Goal: Navigation & Orientation: Find specific page/section

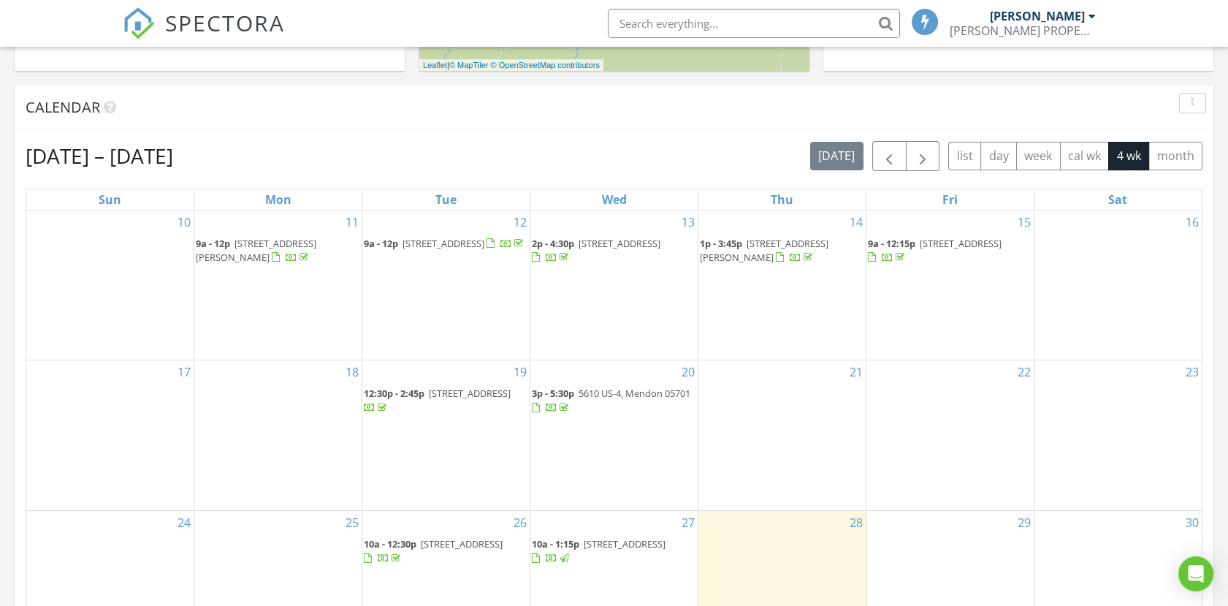
scroll to position [243, 0]
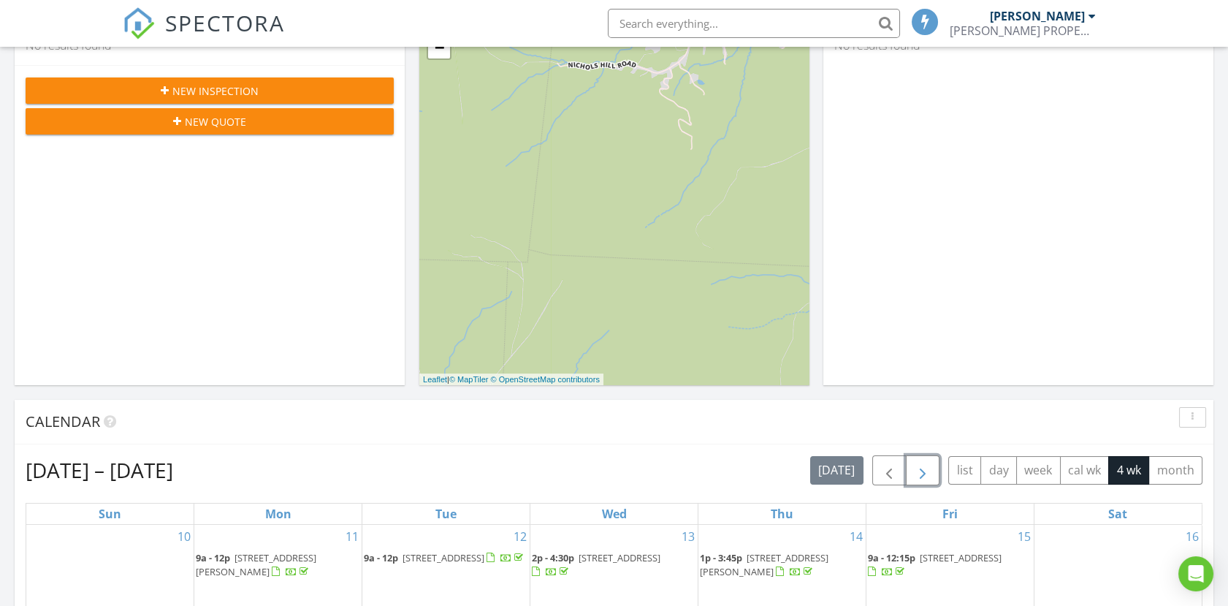
click at [929, 469] on span "button" at bounding box center [923, 471] width 18 height 18
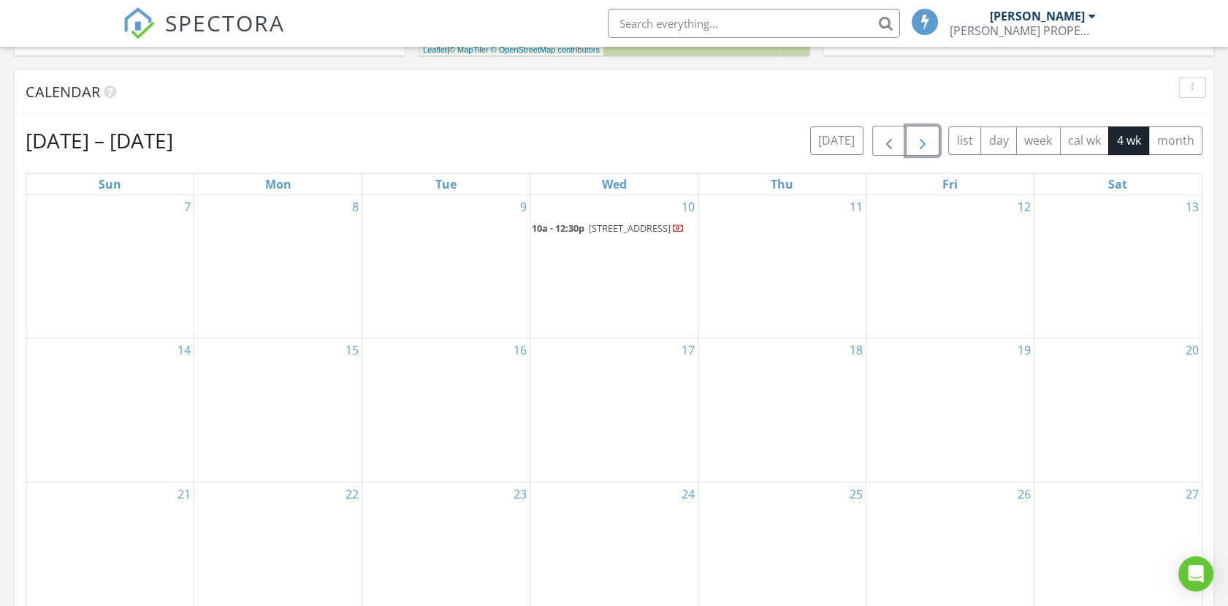
scroll to position [568, 0]
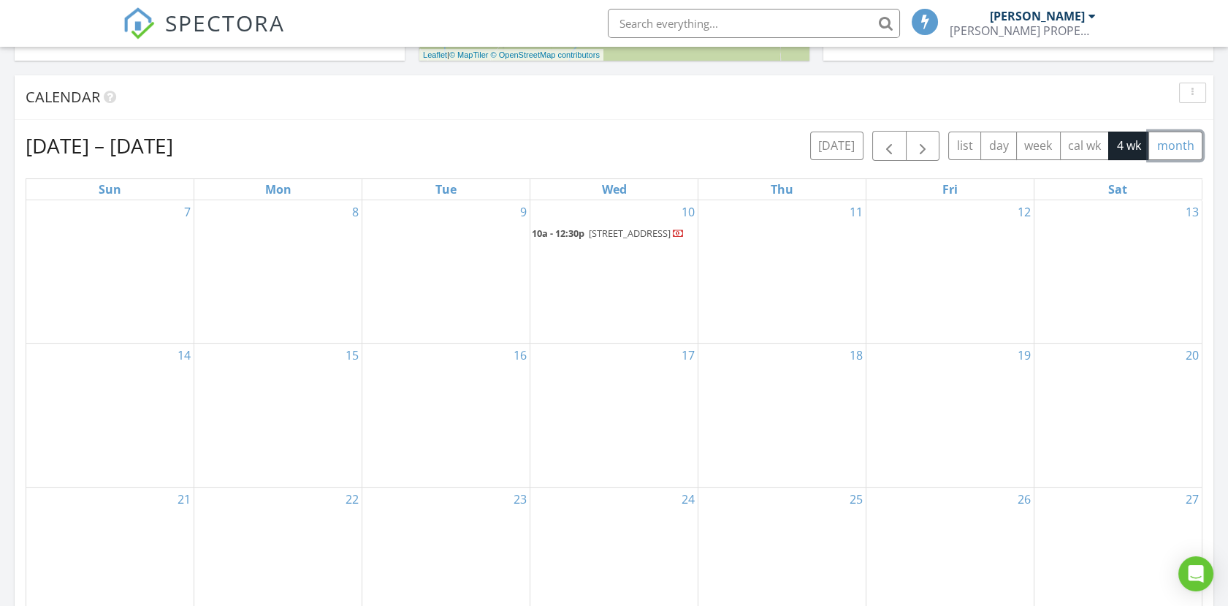
click at [1175, 141] on button "month" at bounding box center [1175, 146] width 54 height 28
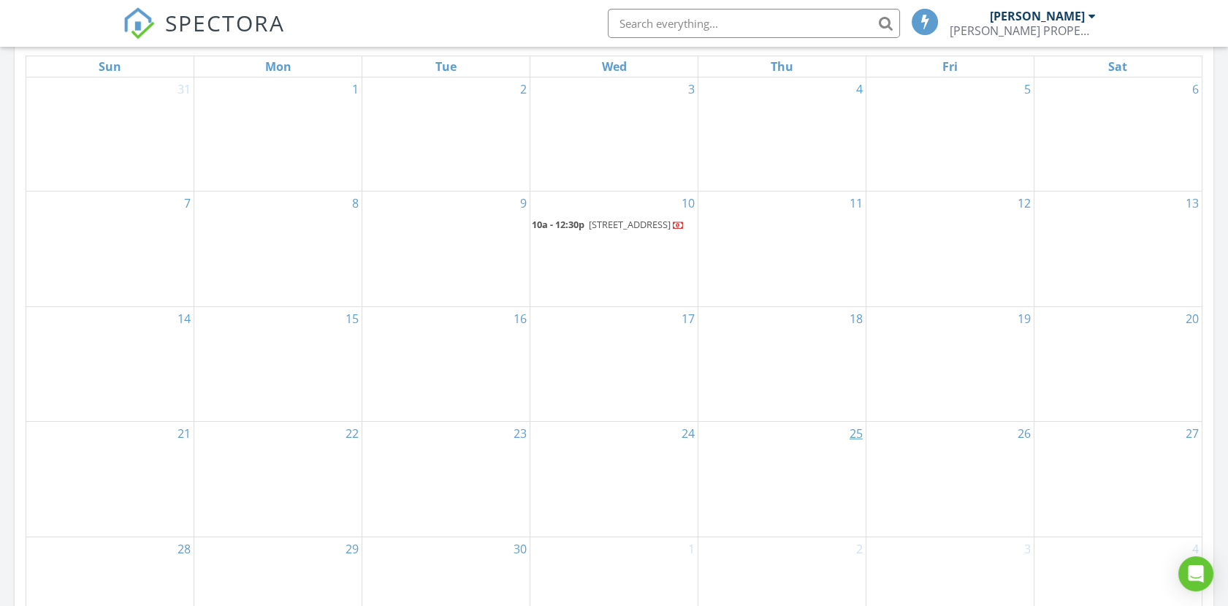
scroll to position [649, 0]
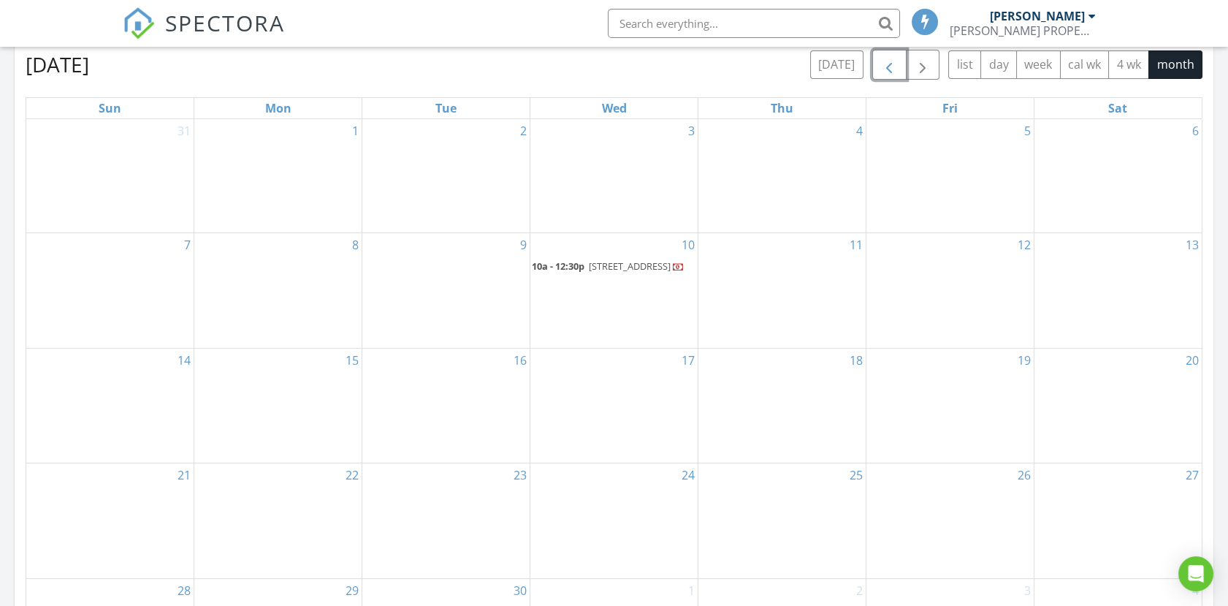
click at [884, 66] on span "button" at bounding box center [889, 65] width 18 height 18
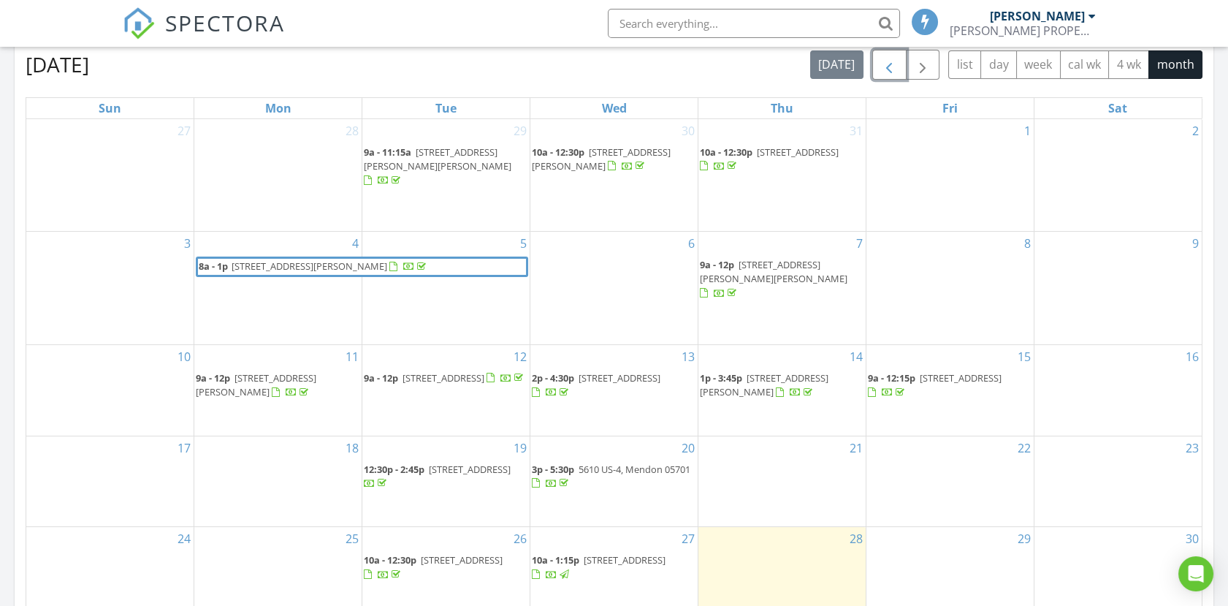
click at [884, 66] on span "button" at bounding box center [889, 65] width 18 height 18
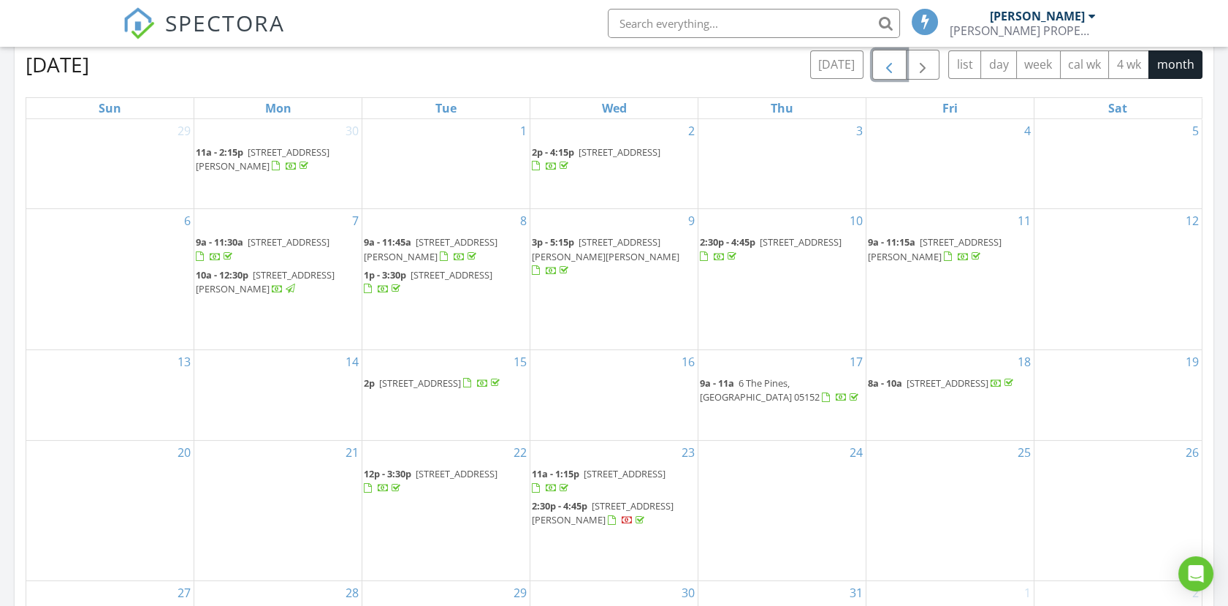
click at [884, 66] on span "button" at bounding box center [889, 65] width 18 height 18
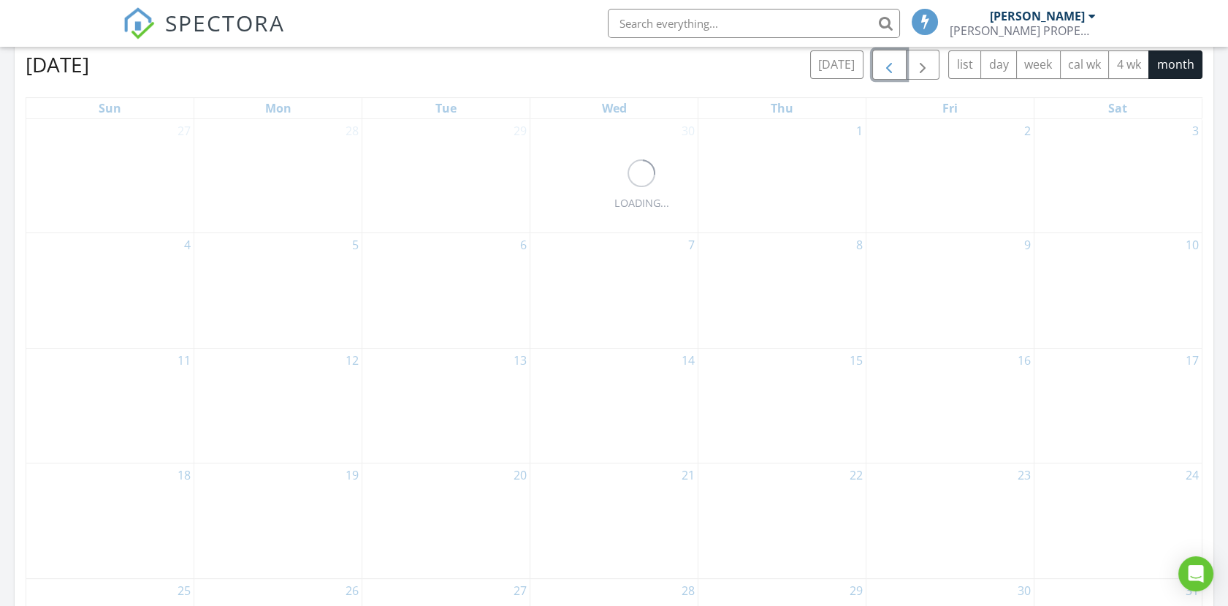
click at [884, 66] on span "button" at bounding box center [889, 65] width 18 height 18
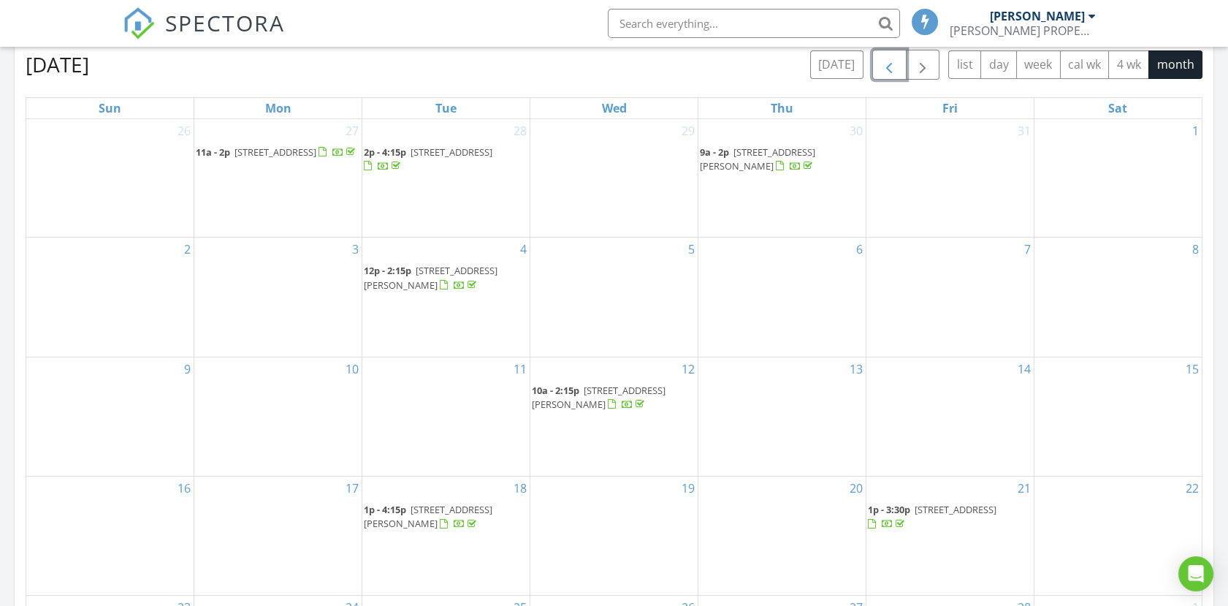
click at [884, 66] on span "button" at bounding box center [889, 65] width 18 height 18
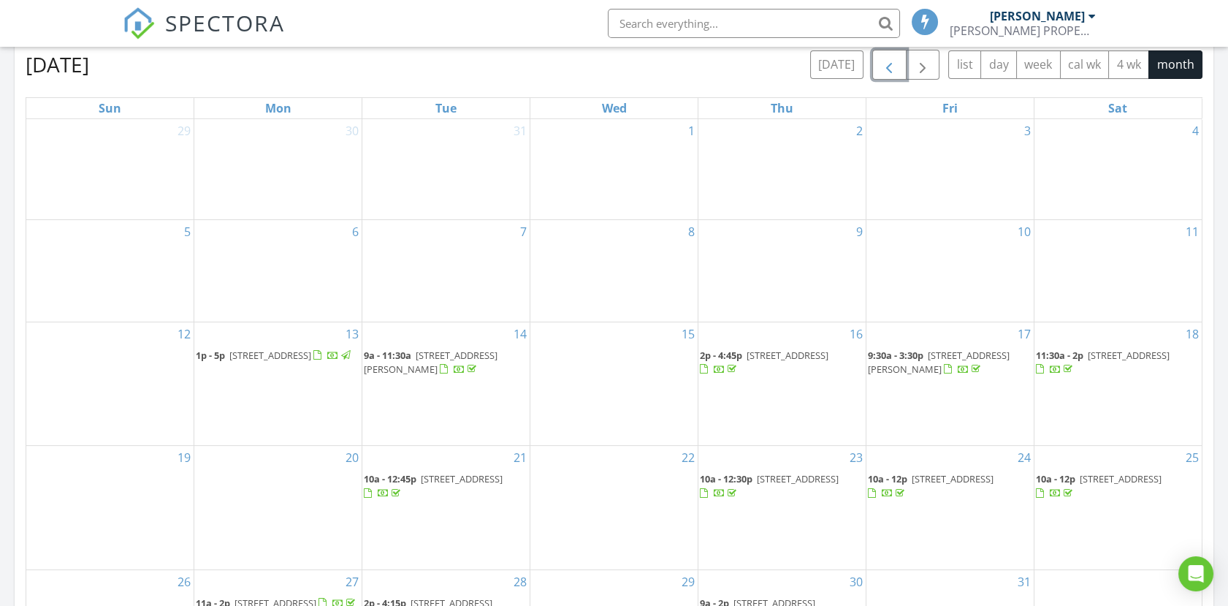
click at [884, 66] on span "button" at bounding box center [889, 65] width 18 height 18
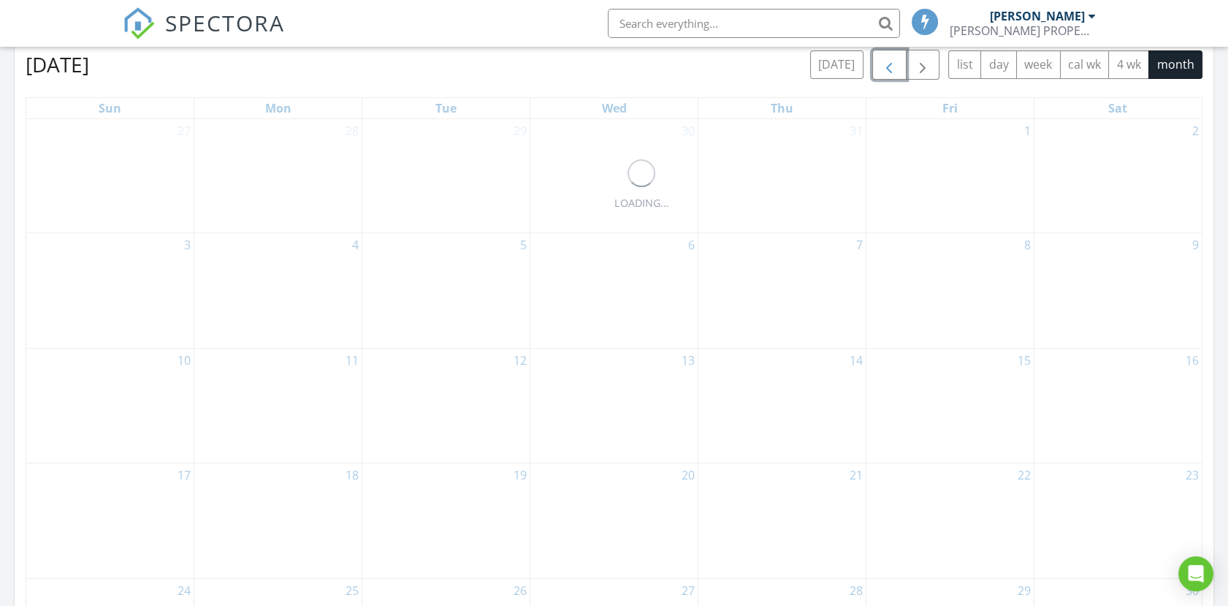
click at [883, 66] on span "button" at bounding box center [889, 65] width 18 height 18
click at [880, 66] on button "button" at bounding box center [889, 65] width 34 height 30
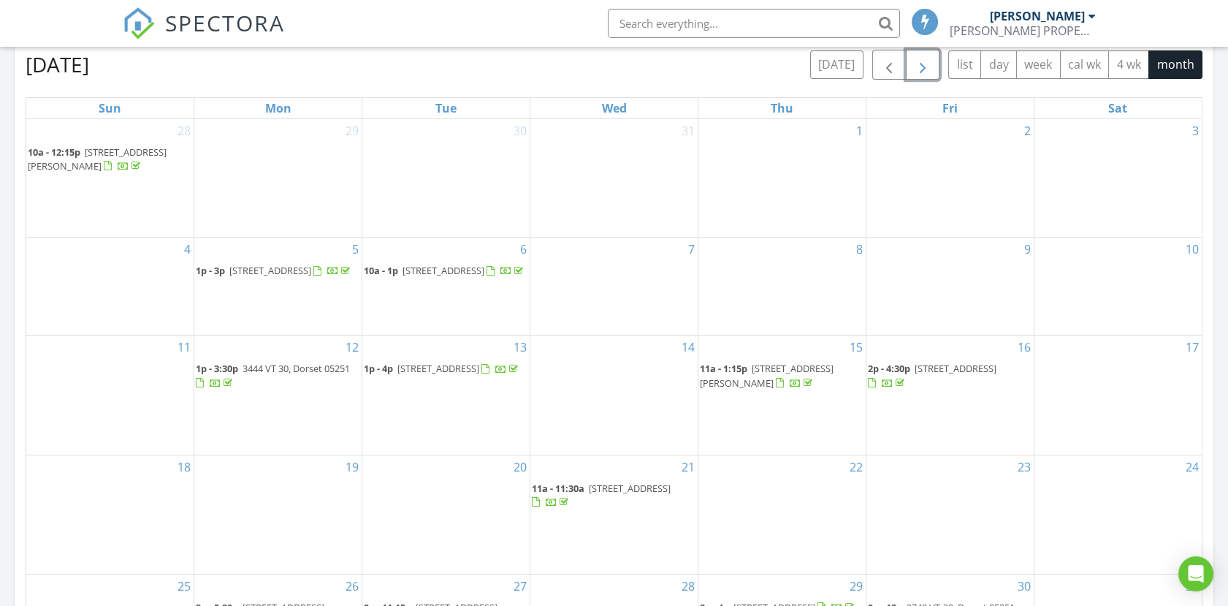
click at [912, 71] on button "button" at bounding box center [923, 65] width 34 height 30
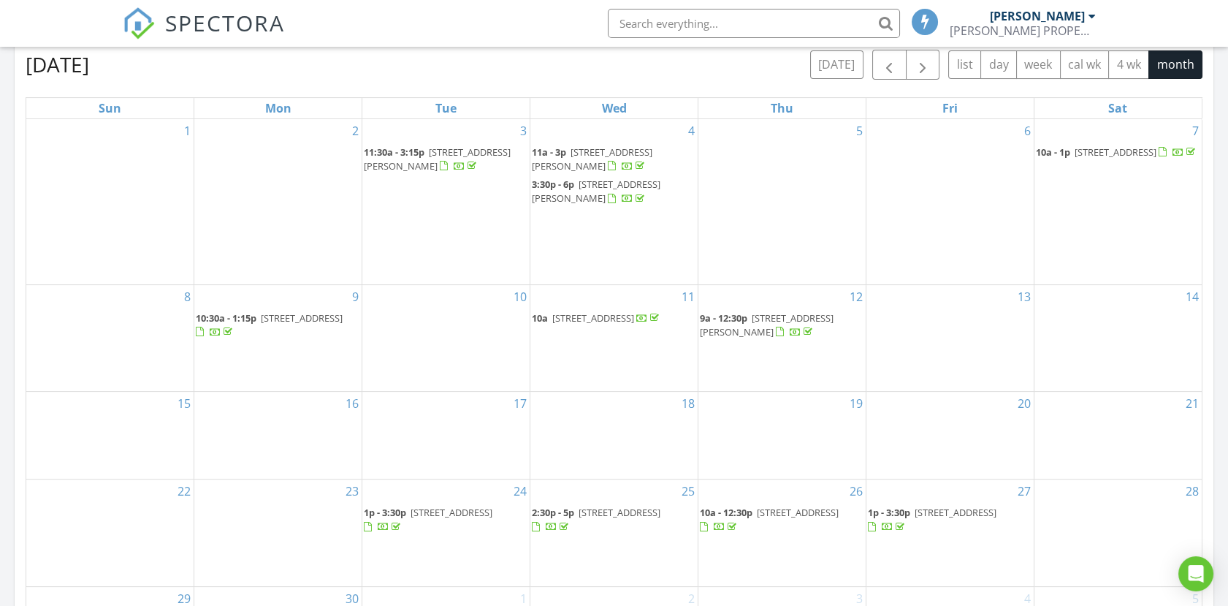
click at [190, 21] on span "SPECTORA" at bounding box center [225, 22] width 120 height 31
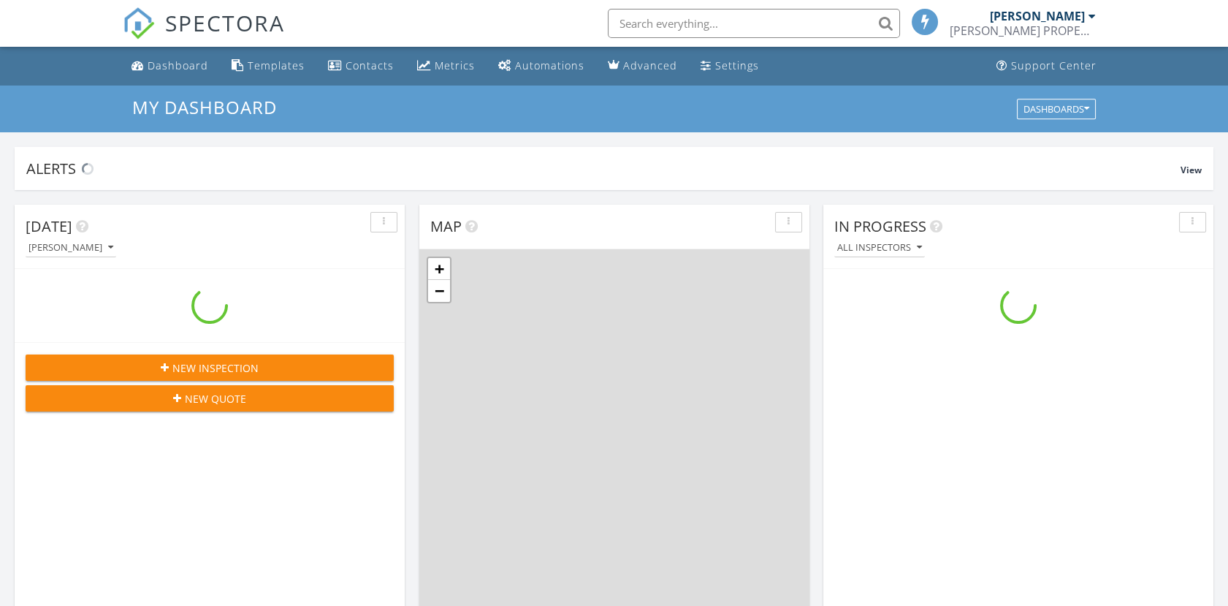
scroll to position [1355, 1254]
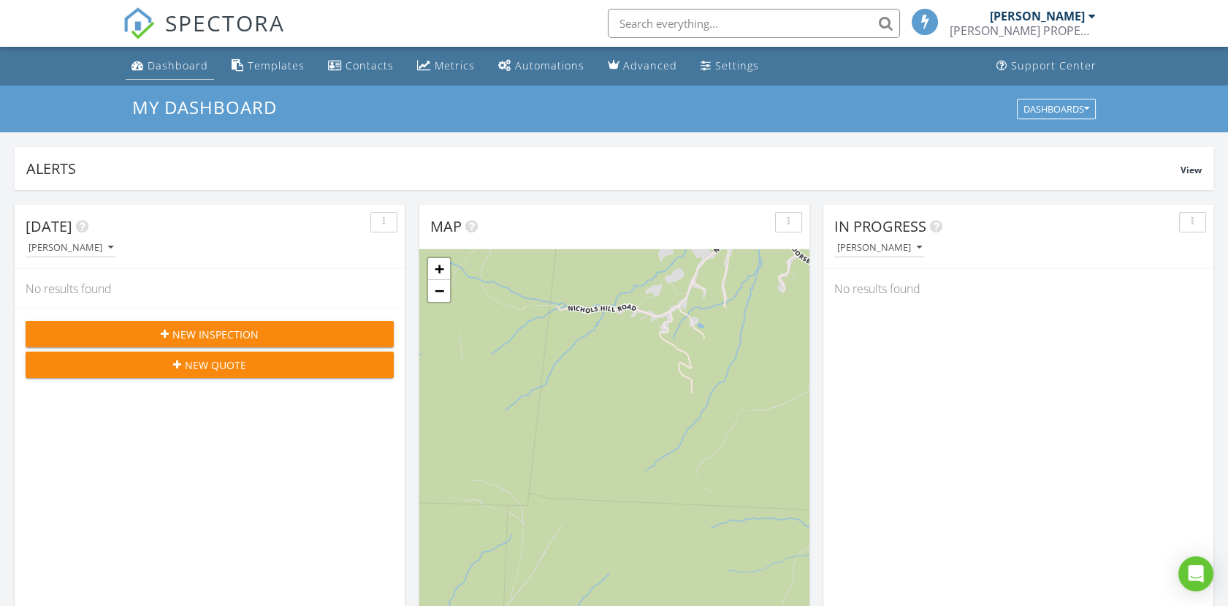
click at [177, 64] on div "Dashboard" at bounding box center [178, 65] width 61 height 14
